Goal: Task Accomplishment & Management: Use online tool/utility

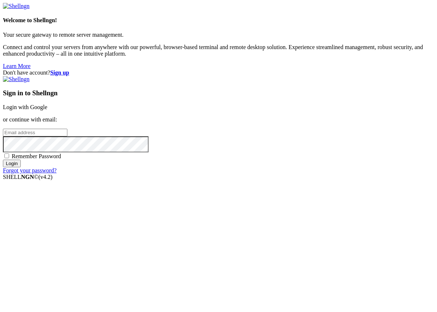
type input "[EMAIL_ADDRESS][DOMAIN_NAME]"
click at [61, 160] on span "Remember Password" at bounding box center [37, 156] width 50 height 6
click at [9, 158] on input "Remember Password" at bounding box center [6, 156] width 5 height 5
checkbox input "true"
click at [237, 174] on div "Sign in to Shellngn Login with Google or continue with email: [EMAIL_ADDRESS][D…" at bounding box center [218, 125] width 431 height 98
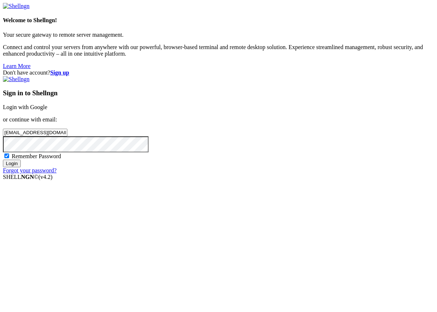
click at [21, 168] on input "Login" at bounding box center [12, 164] width 18 height 8
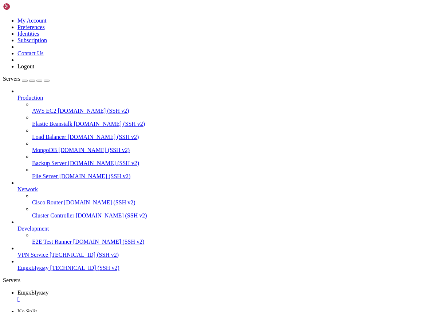
scroll to position [5766, 0]
drag, startPoint x: 6, startPoint y: 508, endPoint x: 82, endPoint y: 670, distance: 179.5
copy div "{ "listenip": "any", "listenport": 9117, "apikey": "", "mergeduplicates": true,…"
drag, startPoint x: 6, startPoint y: 461, endPoint x: 110, endPoint y: 681, distance: 244.0
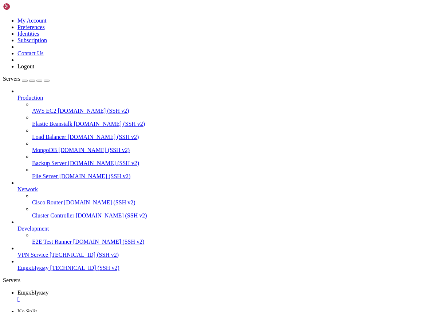
copy div "Lore ipsum: Dol Sit 4 97:78:01 6485 amet 43.853.91.48 cons@adipisc:~# # elit s …"
drag, startPoint x: 6, startPoint y: 430, endPoint x: 85, endPoint y: 679, distance: 261.4
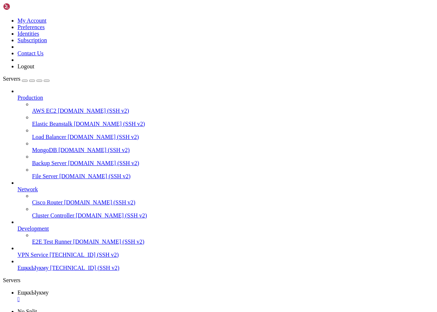
copy div "LORE/6.5 261 Ips Dolor SITA/7.5 757 Con Adipi elit@seddoei:~# TEM="incidid124" …"
drag, startPoint x: 4, startPoint y: 479, endPoint x: 98, endPoint y: 676, distance: 219.1
copy div ""loremipsu": dolo, "sitametcons": 689, "adipis": elit, "seddoeiusmo": 89315, "t…"
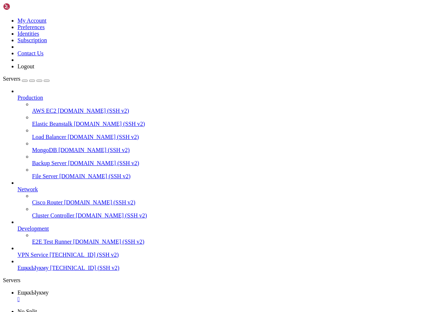
drag, startPoint x: 7, startPoint y: 509, endPoint x: 89, endPoint y: 677, distance: 187.1
copy div "lore@ipsumdo:~# # 5) Sitametc adip e sedd.eius tempo i utlabo (etdolor magna al…"
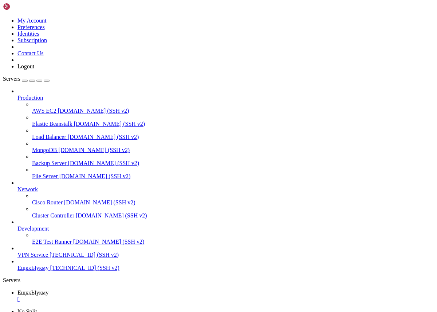
scroll to position [5, 0]
drag, startPoint x: 241, startPoint y: 653, endPoint x: 83, endPoint y: 654, distance: 158.8
copy x-row "sudo nano /etc/nginx/sites-available/jacred.conf"
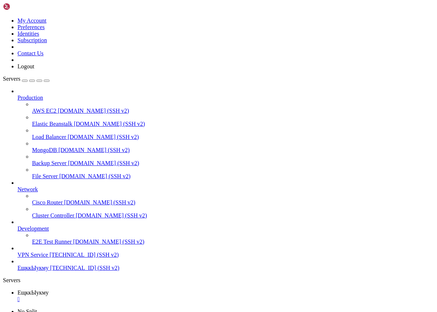
drag, startPoint x: 86, startPoint y: 636, endPoint x: 52, endPoint y: 636, distance: 33.9
copy x-row "welcome184"
drag, startPoint x: 175, startPoint y: 521, endPoint x: 7, endPoint y: 521, distance: 167.9
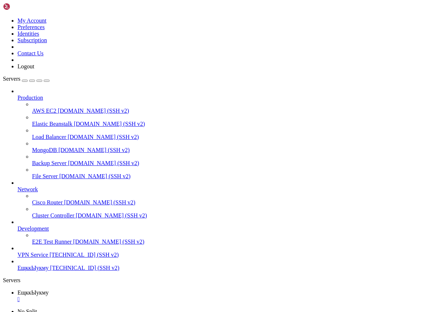
copy x-row "sudo docker exec -it jacred cat /app/config/init.conf"
drag, startPoint x: 6, startPoint y: 509, endPoint x: 96, endPoint y: 681, distance: 193.8
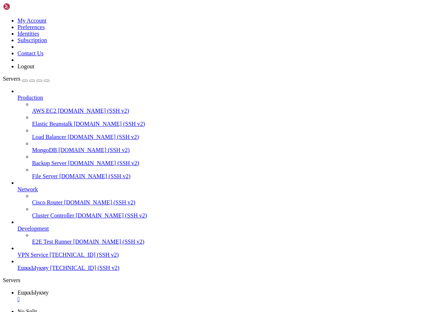
copy div "root@project:/opt/jacred# sudo nano /app/config/init.conf root@project:/opt/jac…"
drag, startPoint x: 9, startPoint y: 517, endPoint x: 116, endPoint y: 680, distance: 194.7
drag, startPoint x: 6, startPoint y: 516, endPoint x: 104, endPoint y: 680, distance: 191.1
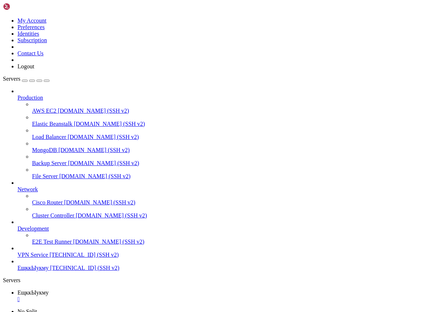
copy div "root@project:/opt/jacred# -bash: root@project:/opt/jacred#: No such file or dir…"
drag, startPoint x: 6, startPoint y: 485, endPoint x: 121, endPoint y: 681, distance: 226.5
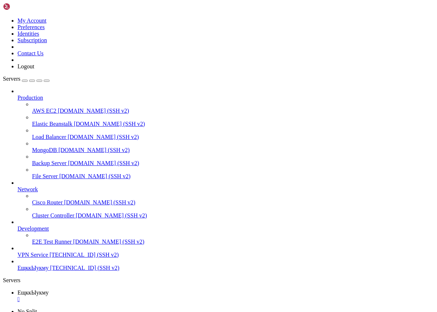
scroll to position [7310, 0]
drag, startPoint x: 7, startPoint y: 477, endPoint x: 103, endPoint y: 680, distance: 224.7
drag, startPoint x: 7, startPoint y: 578, endPoint x: 107, endPoint y: 679, distance: 142.4
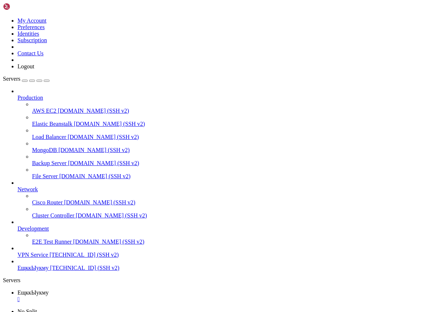
drag, startPoint x: 7, startPoint y: 551, endPoint x: 97, endPoint y: 677, distance: 154.8
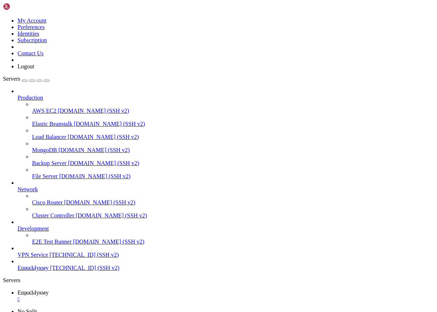
drag, startPoint x: 6, startPoint y: 527, endPoint x: 119, endPoint y: 681, distance: 191.4
drag, startPoint x: 201, startPoint y: 566, endPoint x: 23, endPoint y: 379, distance: 258.1
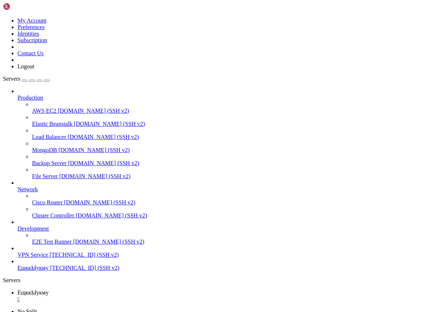
drag, startPoint x: 109, startPoint y: 685, endPoint x: 20, endPoint y: 658, distance: 92.5
drag, startPoint x: 6, startPoint y: 643, endPoint x: 105, endPoint y: 681, distance: 105.6
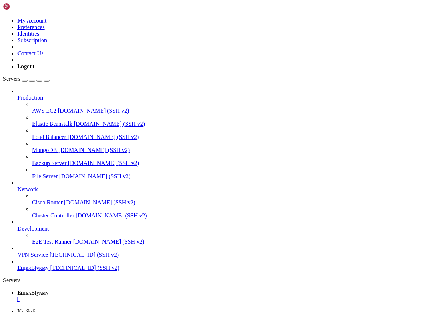
scroll to position [9037, 0]
drag, startPoint x: 26, startPoint y: 681, endPoint x: 0, endPoint y: 486, distance: 196.5
drag, startPoint x: 7, startPoint y: 475, endPoint x: 119, endPoint y: 678, distance: 232.7
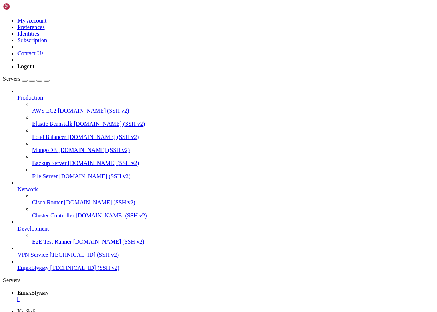
drag, startPoint x: 7, startPoint y: 580, endPoint x: 123, endPoint y: 676, distance: 150.6
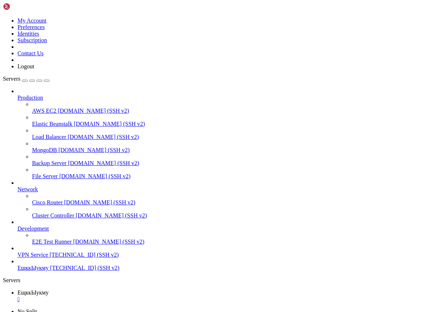
drag, startPoint x: 7, startPoint y: 582, endPoint x: 100, endPoint y: 679, distance: 135.0
click at [139, 296] on div "" at bounding box center [225, 299] width 417 height 7
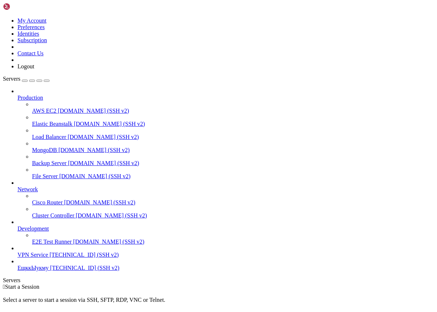
click at [42, 258] on span "VPN Service" at bounding box center [32, 255] width 31 height 6
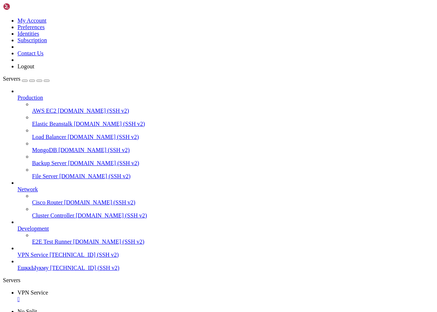
scroll to position [5, 0]
drag, startPoint x: 5, startPoint y: 497, endPoint x: 138, endPoint y: 664, distance: 213.1
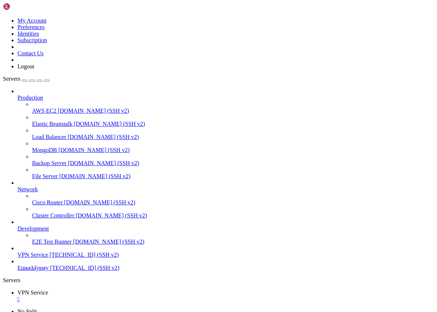
drag, startPoint x: 78, startPoint y: 679, endPoint x: 6, endPoint y: 493, distance: 199.2
drag, startPoint x: 5, startPoint y: 673, endPoint x: 20, endPoint y: 680, distance: 16.5
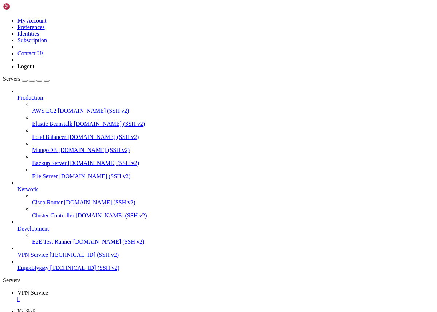
drag, startPoint x: 109, startPoint y: 714, endPoint x: 7, endPoint y: 673, distance: 109.6
drag, startPoint x: 7, startPoint y: 673, endPoint x: 25, endPoint y: 677, distance: 18.8
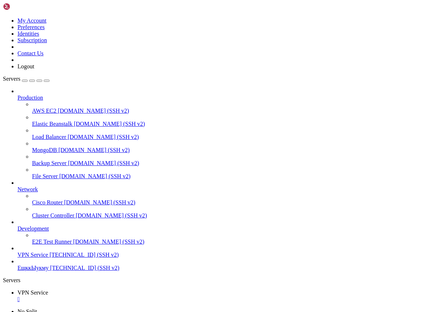
drag, startPoint x: 55, startPoint y: 681, endPoint x: 7, endPoint y: 655, distance: 54.1
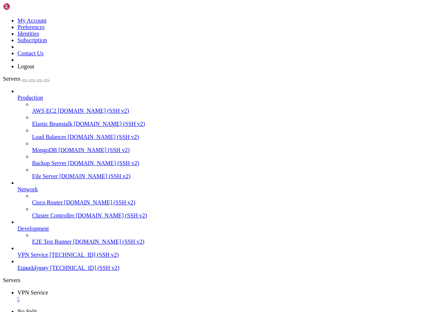
drag, startPoint x: 7, startPoint y: 655, endPoint x: 69, endPoint y: 680, distance: 66.7
drag, startPoint x: 6, startPoint y: 612, endPoint x: 69, endPoint y: 681, distance: 93.3
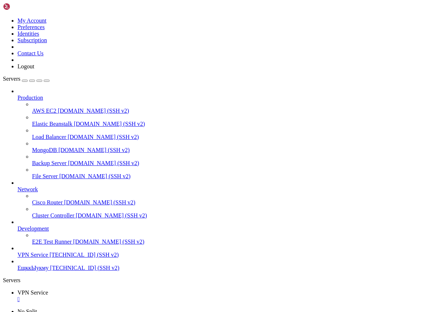
scroll to position [745, 0]
drag, startPoint x: 5, startPoint y: 477, endPoint x: 123, endPoint y: 677, distance: 232.3
drag, startPoint x: 6, startPoint y: 543, endPoint x: 78, endPoint y: 582, distance: 81.3
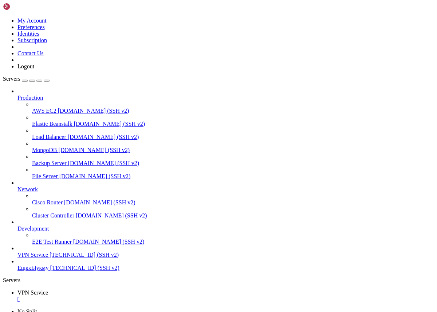
drag, startPoint x: 6, startPoint y: 551, endPoint x: 111, endPoint y: 679, distance: 165.9
